Goal: Communication & Community: Answer question/provide support

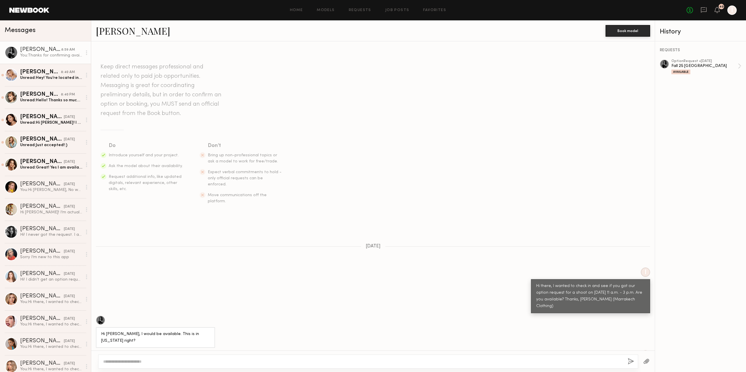
scroll to position [156, 0]
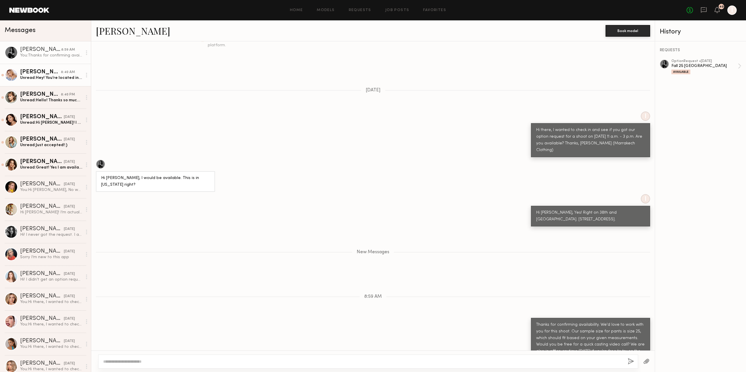
drag, startPoint x: 0, startPoint y: 0, endPoint x: 39, endPoint y: 72, distance: 82.1
click at [39, 72] on div "[PERSON_NAME]" at bounding box center [40, 72] width 41 height 6
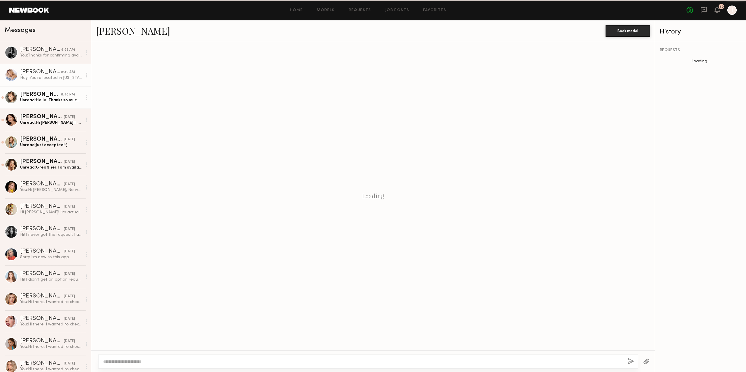
scroll to position [15, 0]
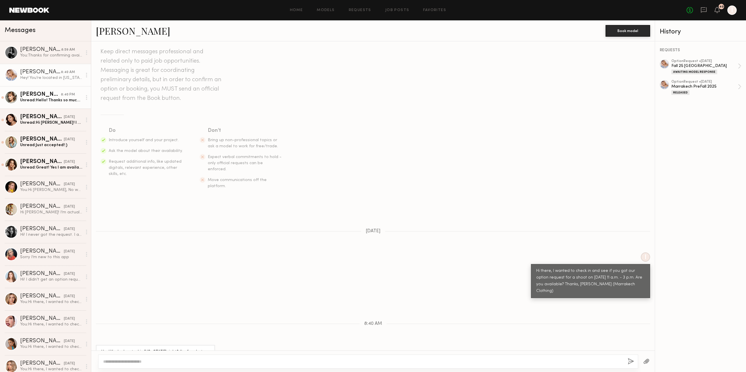
click at [47, 103] on div "Unread: Hello! Thanks so much for the invite and for reaching out! I actually d…" at bounding box center [51, 101] width 62 height 6
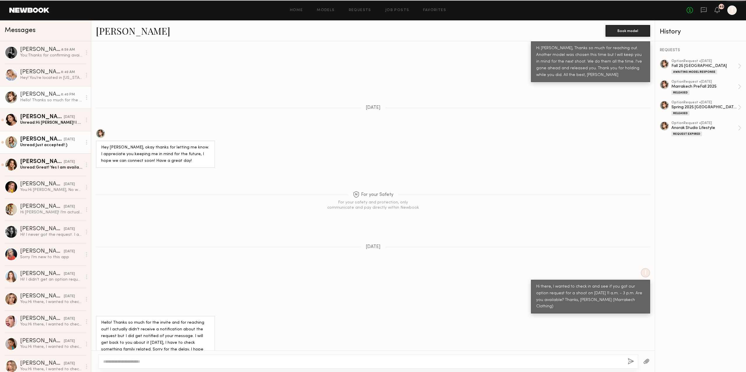
scroll to position [545, 0]
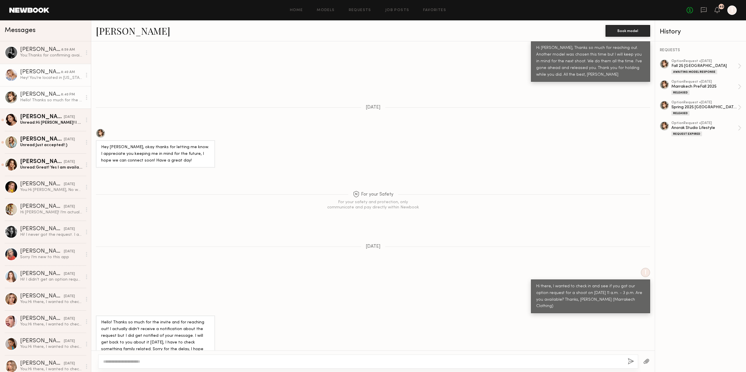
click at [52, 84] on link "[PERSON_NAME] 8:40 AM Hey! You’re located in [US_STATE] right? I’m free but wou…" at bounding box center [45, 75] width 91 height 22
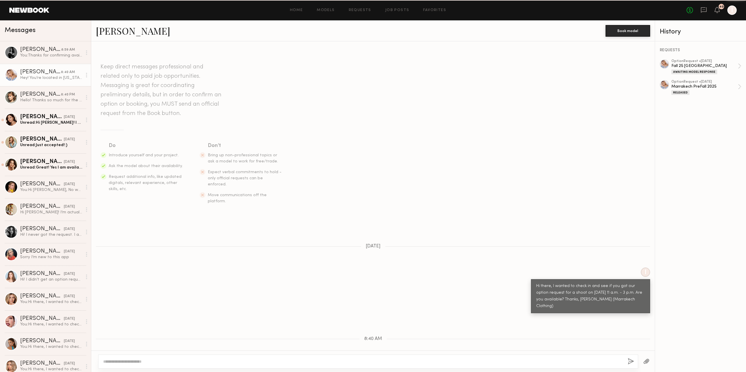
scroll to position [15, 0]
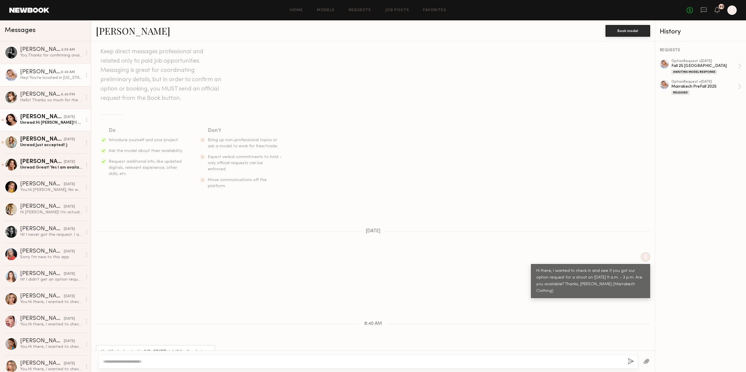
click at [52, 125] on div "Unread: Hi [PERSON_NAME]! I would love to do this, but I am out of town this da…" at bounding box center [51, 123] width 62 height 6
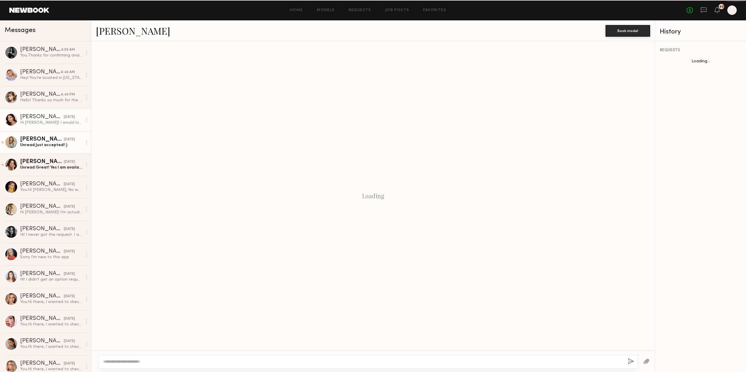
scroll to position [257, 0]
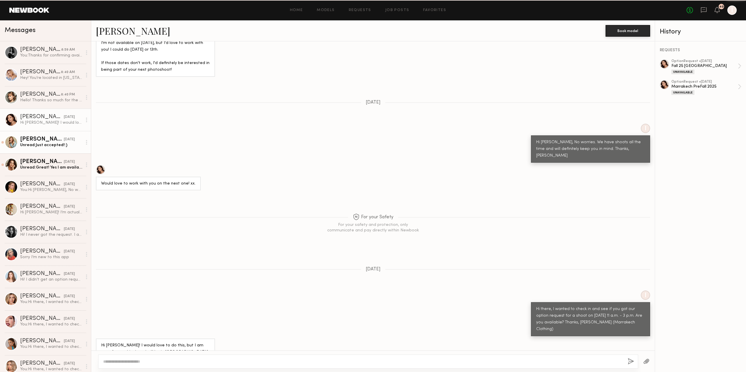
click at [53, 144] on div "Unread: Just accepted!:)" at bounding box center [51, 145] width 62 height 6
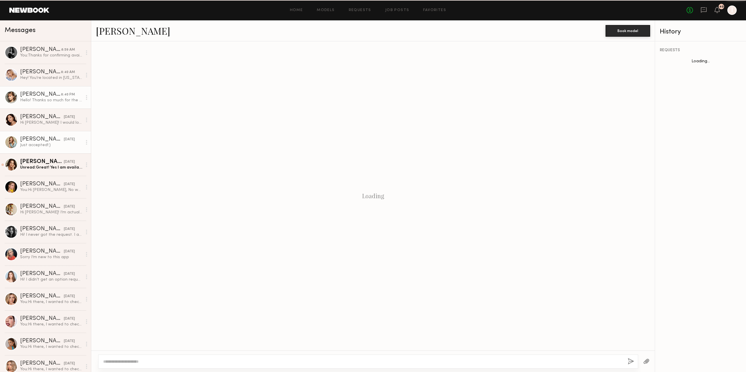
scroll to position [231, 0]
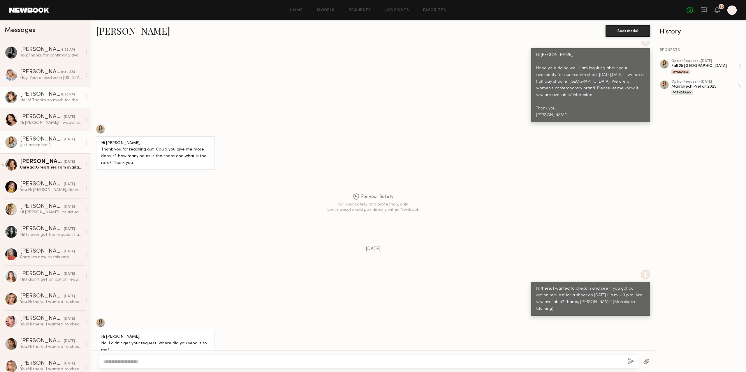
click at [47, 106] on link "[PERSON_NAME] 8:40 PM Hello! Thanks so much for the invite and for reaching out…" at bounding box center [45, 97] width 91 height 22
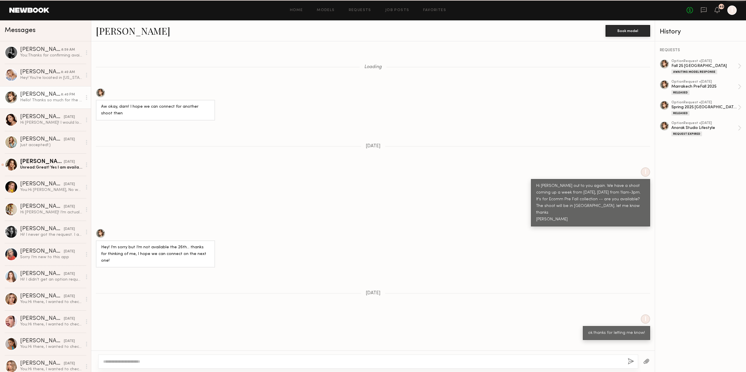
scroll to position [545, 0]
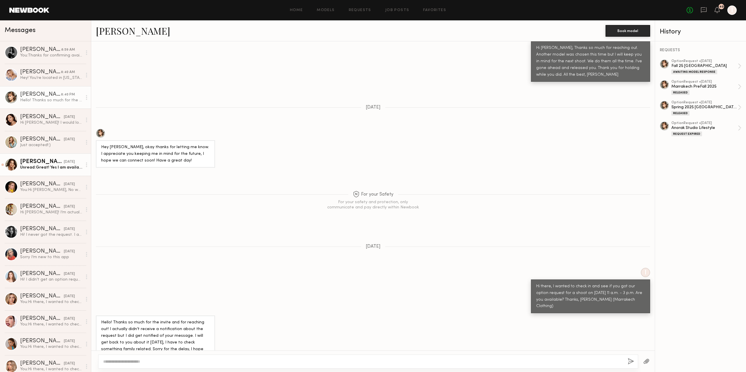
click at [56, 168] on div "Unread: Great! Yes I am available [DATE] for this." at bounding box center [51, 168] width 62 height 6
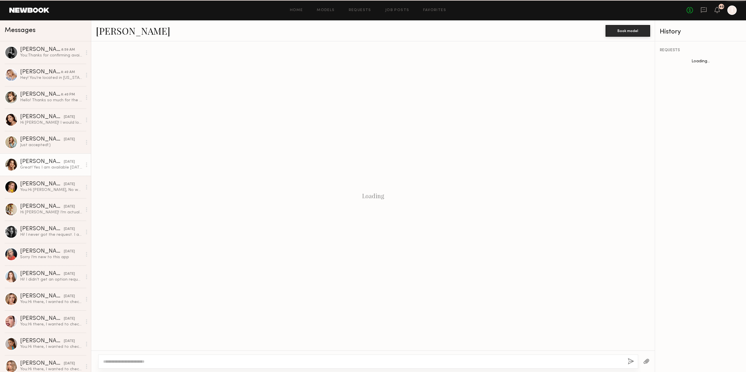
scroll to position [47, 0]
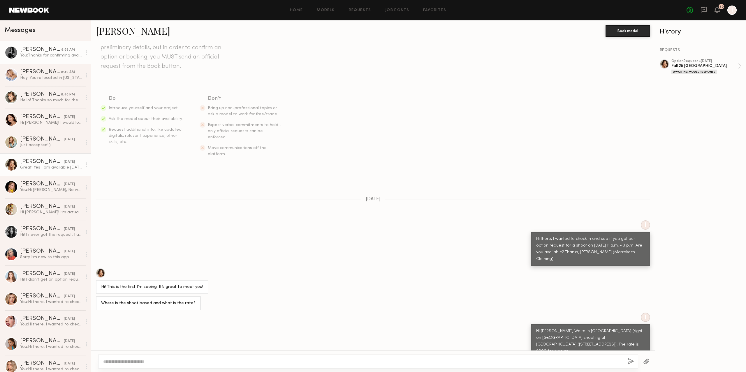
click at [50, 58] on div "You: Thanks for confirming availability. We'd love to work with you for this sh…" at bounding box center [51, 56] width 62 height 6
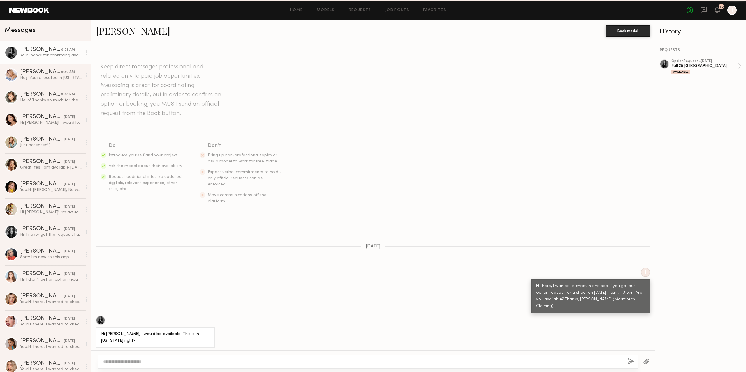
scroll to position [111, 0]
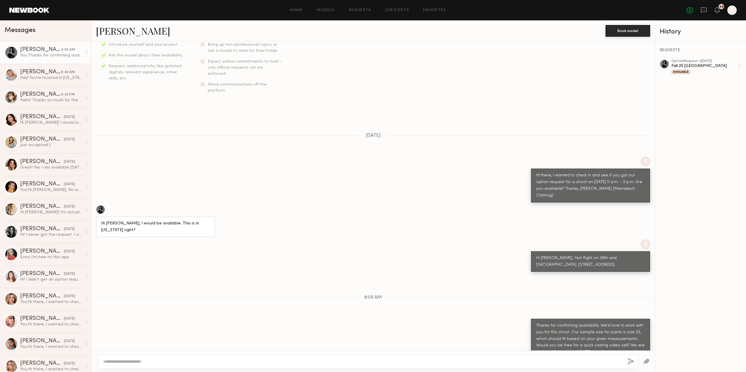
click at [29, 15] on header "Home Models Requests Job Posts Favorites Sign Out No fees up to $5,000 40 I" at bounding box center [373, 10] width 746 height 20
click at [33, 13] on header "Home Models Requests Job Posts Favorites Sign Out No fees up to $5,000 40 I" at bounding box center [373, 10] width 746 height 20
click at [301, 12] on link "Home" at bounding box center [296, 10] width 13 height 4
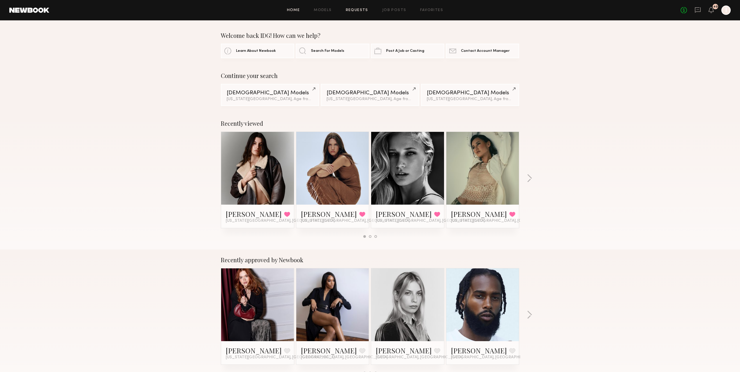
click at [359, 11] on link "Requests" at bounding box center [357, 10] width 22 height 4
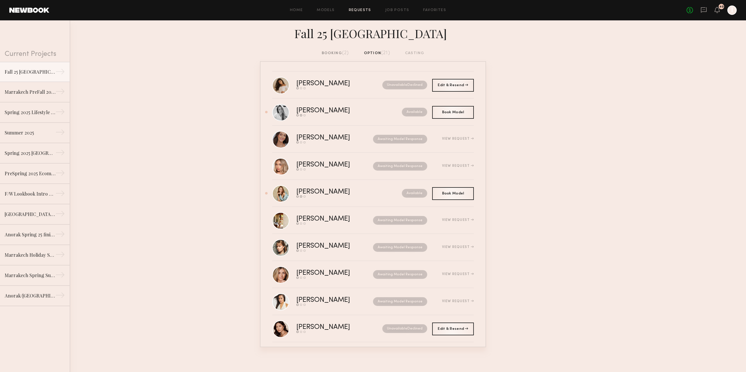
click at [380, 54] on div "booking (2) option (21) casting" at bounding box center [373, 53] width 103 height 6
click at [384, 49] on div "Fall 25 [GEOGRAPHIC_DATA]" at bounding box center [373, 35] width 746 height 30
click at [701, 8] on icon at bounding box center [703, 10] width 6 height 6
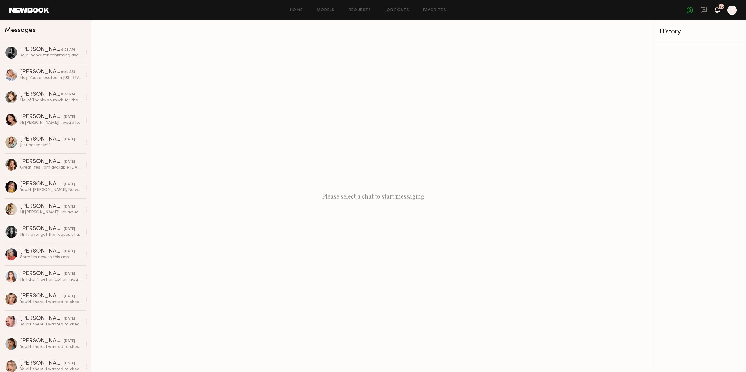
click at [718, 11] on icon at bounding box center [717, 10] width 5 height 4
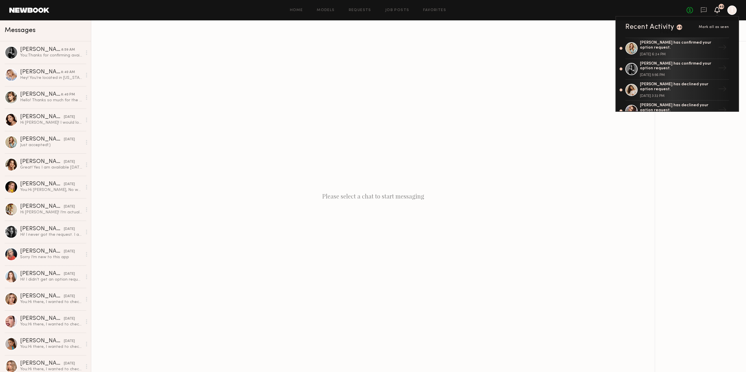
click at [718, 11] on icon at bounding box center [717, 10] width 5 height 4
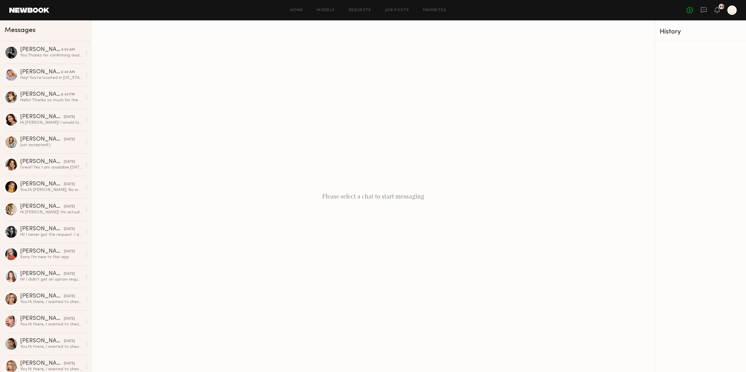
click at [714, 9] on div "No fees up to $5,000 40 I" at bounding box center [711, 10] width 50 height 9
click at [718, 9] on icon at bounding box center [717, 10] width 5 height 4
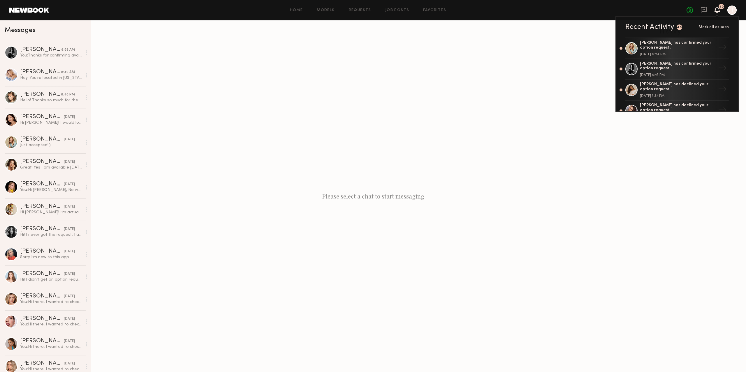
click at [718, 9] on icon at bounding box center [717, 10] width 5 height 4
